Goal: Task Accomplishment & Management: Manage orders

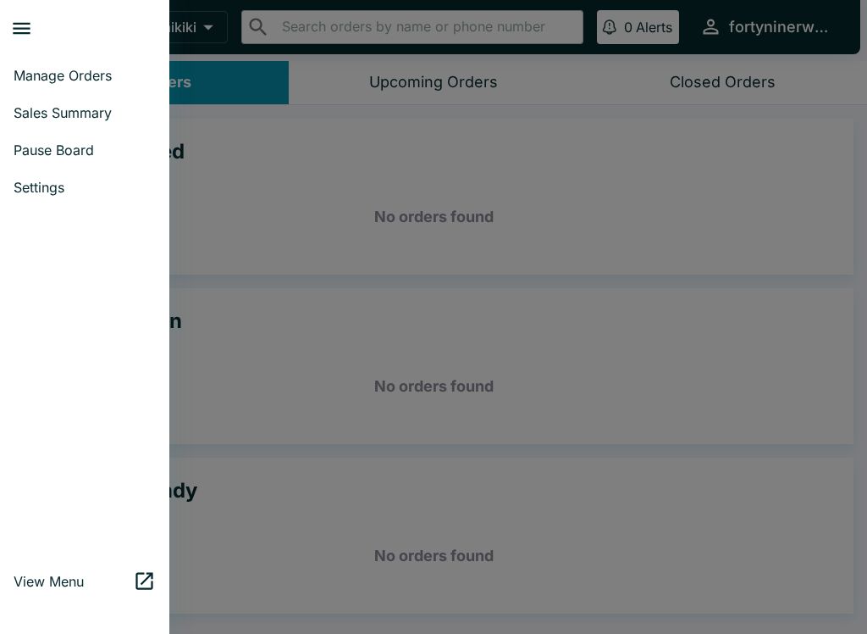
scroll to position [3, 0]
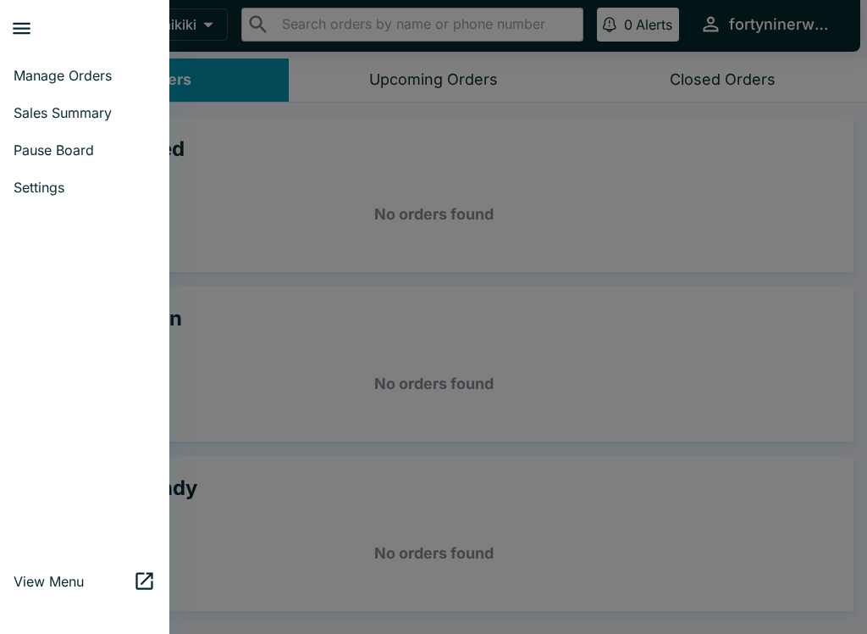
click at [108, 120] on span "Sales Summary" at bounding box center [85, 112] width 142 height 17
select select "03:00"
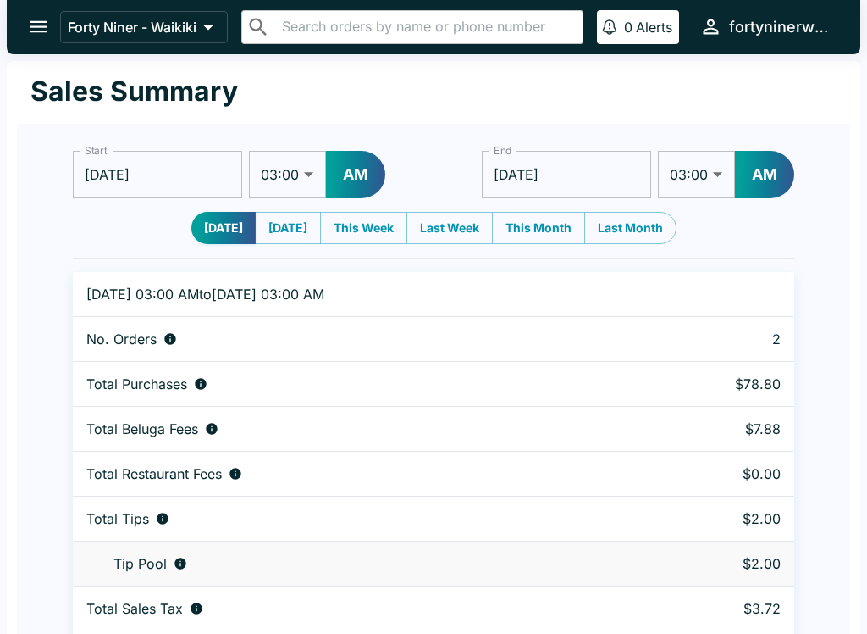
click at [42, 25] on icon "open drawer" at bounding box center [38, 26] width 23 height 23
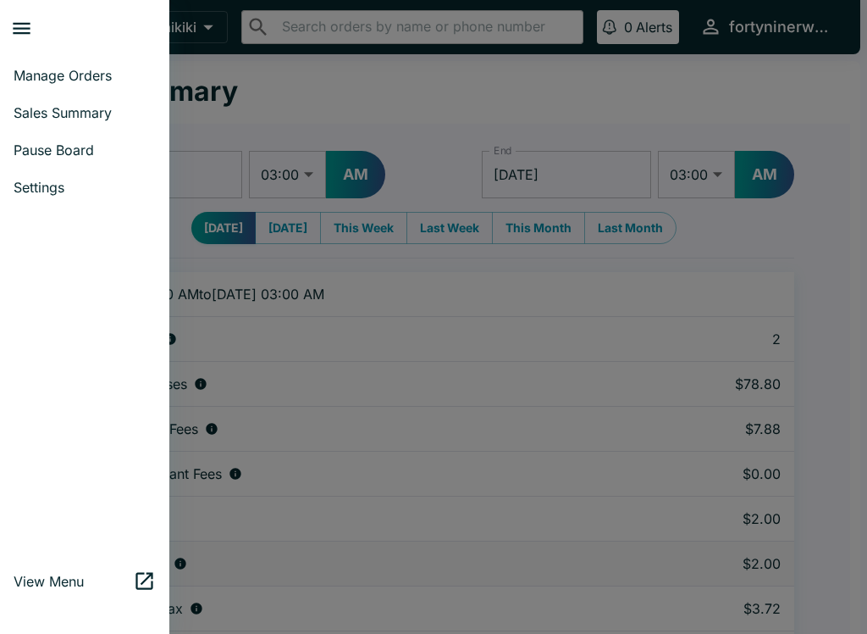
click at [80, 77] on span "Manage Orders" at bounding box center [85, 75] width 142 height 17
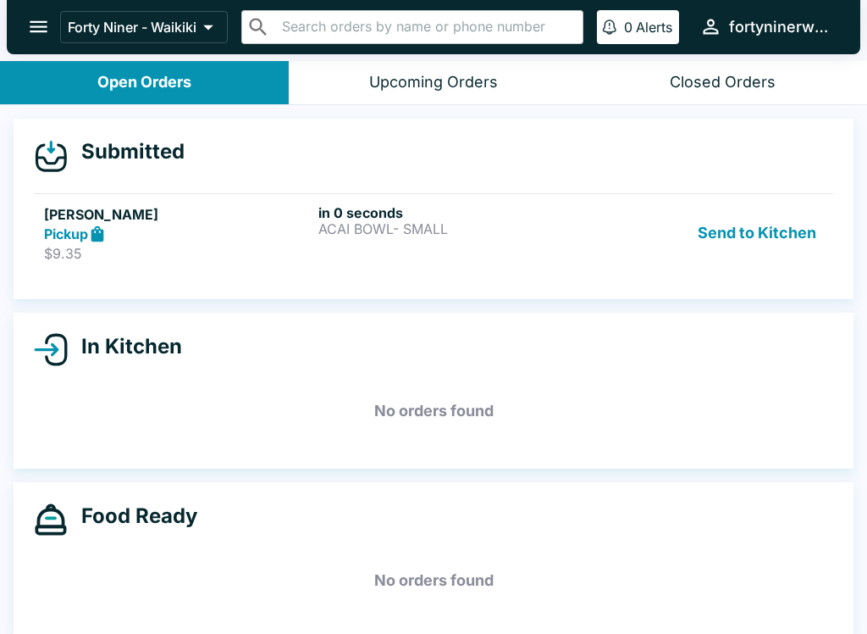
click at [88, 250] on p "$9.35" at bounding box center [178, 253] width 268 height 17
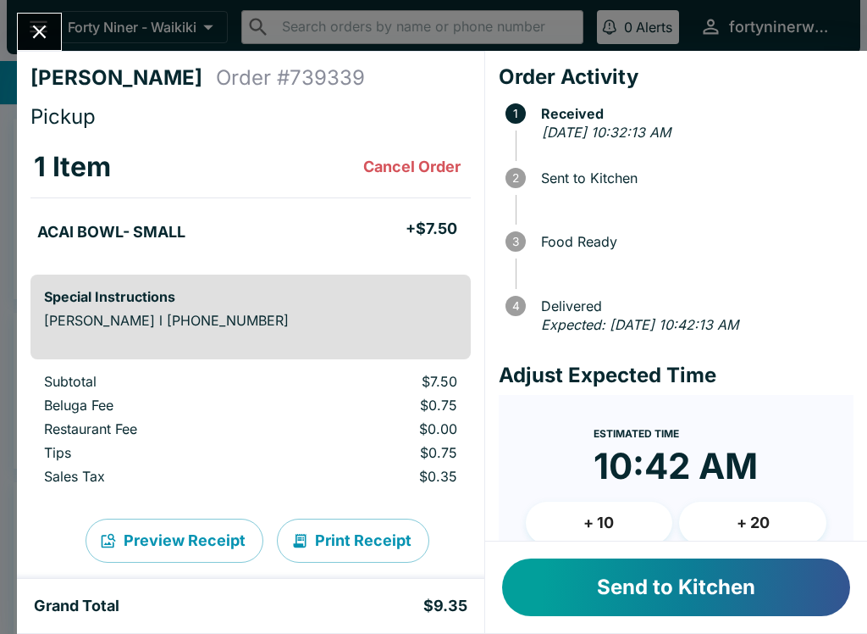
click at [742, 558] on button "Send to Kitchen" at bounding box center [676, 587] width 348 height 58
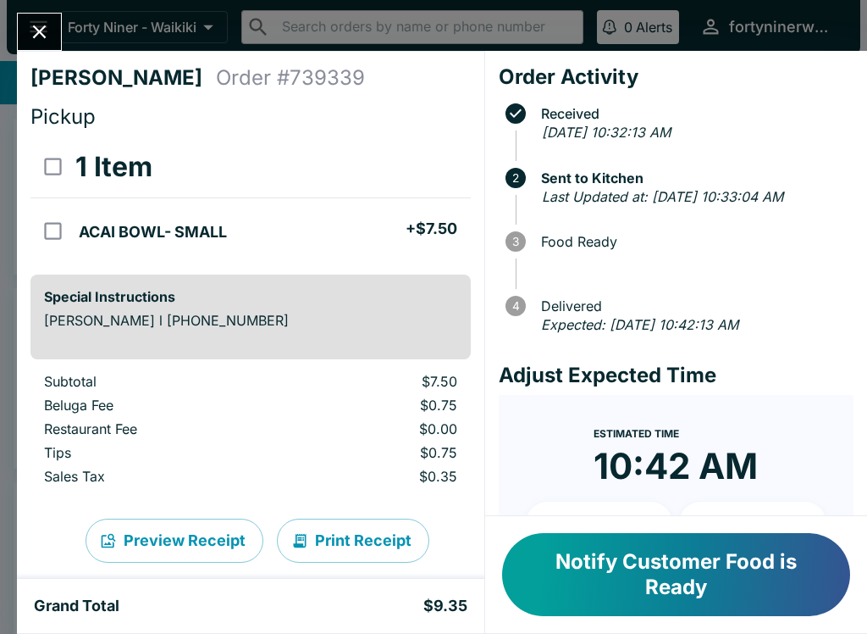
click at [42, 41] on icon "Close" at bounding box center [39, 31] width 23 height 23
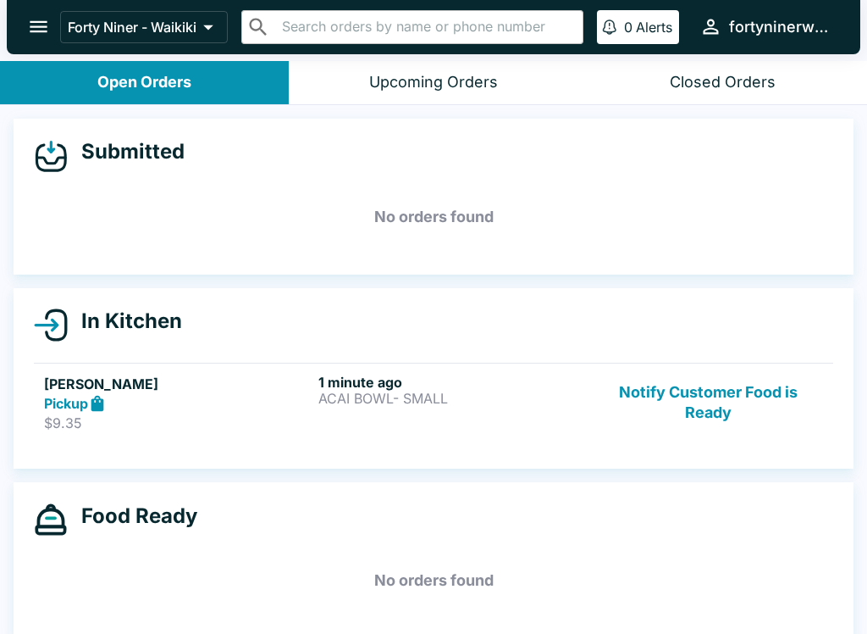
click at [730, 393] on button "Notify Customer Food is Ready" at bounding box center [709, 403] width 230 height 58
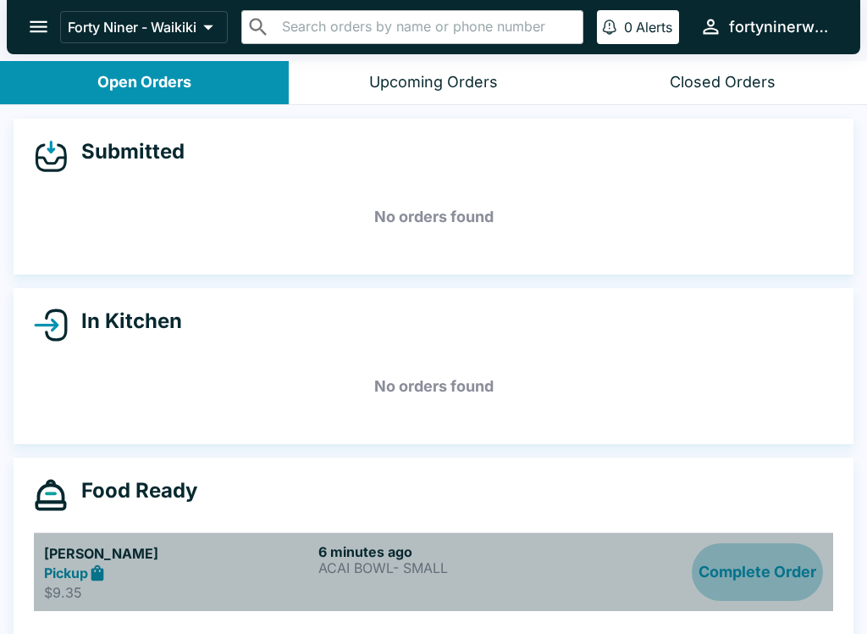
click at [757, 574] on button "Complete Order" at bounding box center [757, 572] width 131 height 58
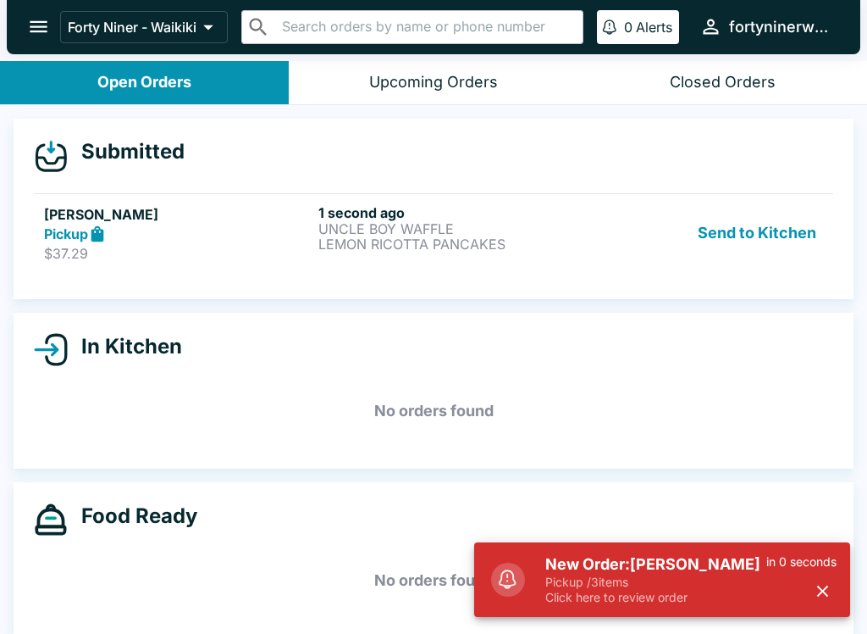
click at [607, 600] on p "Click here to review order" at bounding box center [656, 597] width 221 height 15
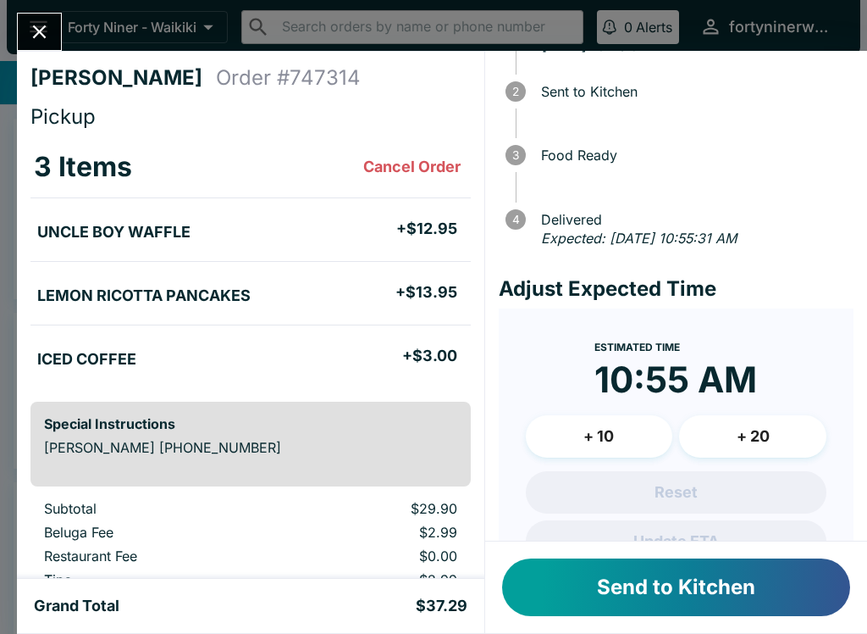
scroll to position [85, 0]
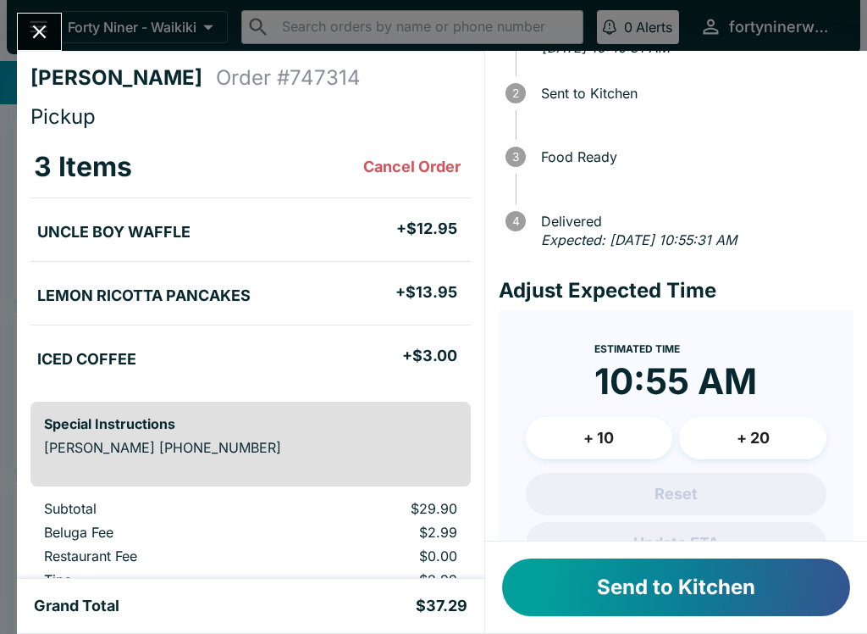
click at [647, 574] on button "Send to Kitchen" at bounding box center [676, 587] width 348 height 58
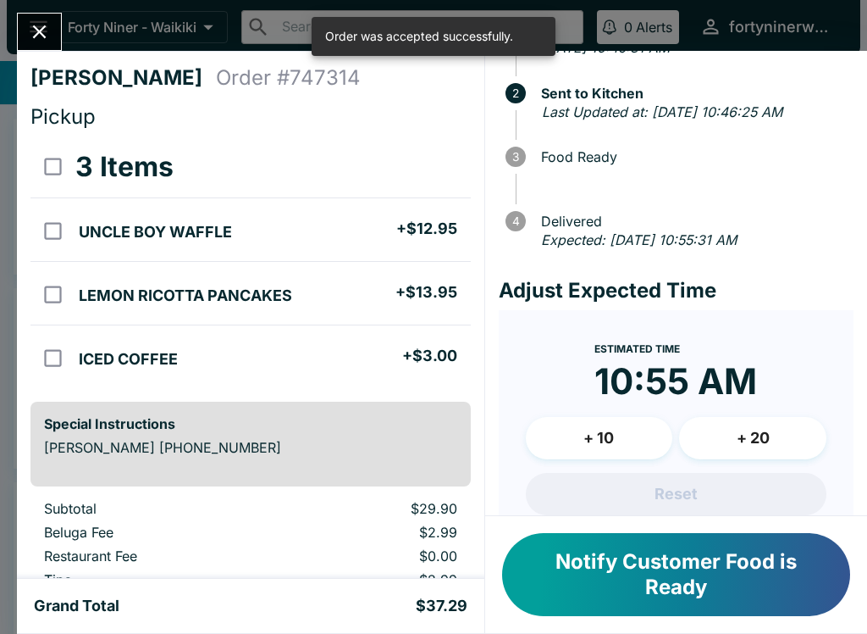
click at [42, 44] on button "Close" at bounding box center [39, 32] width 43 height 36
